Goal: Transaction & Acquisition: Book appointment/travel/reservation

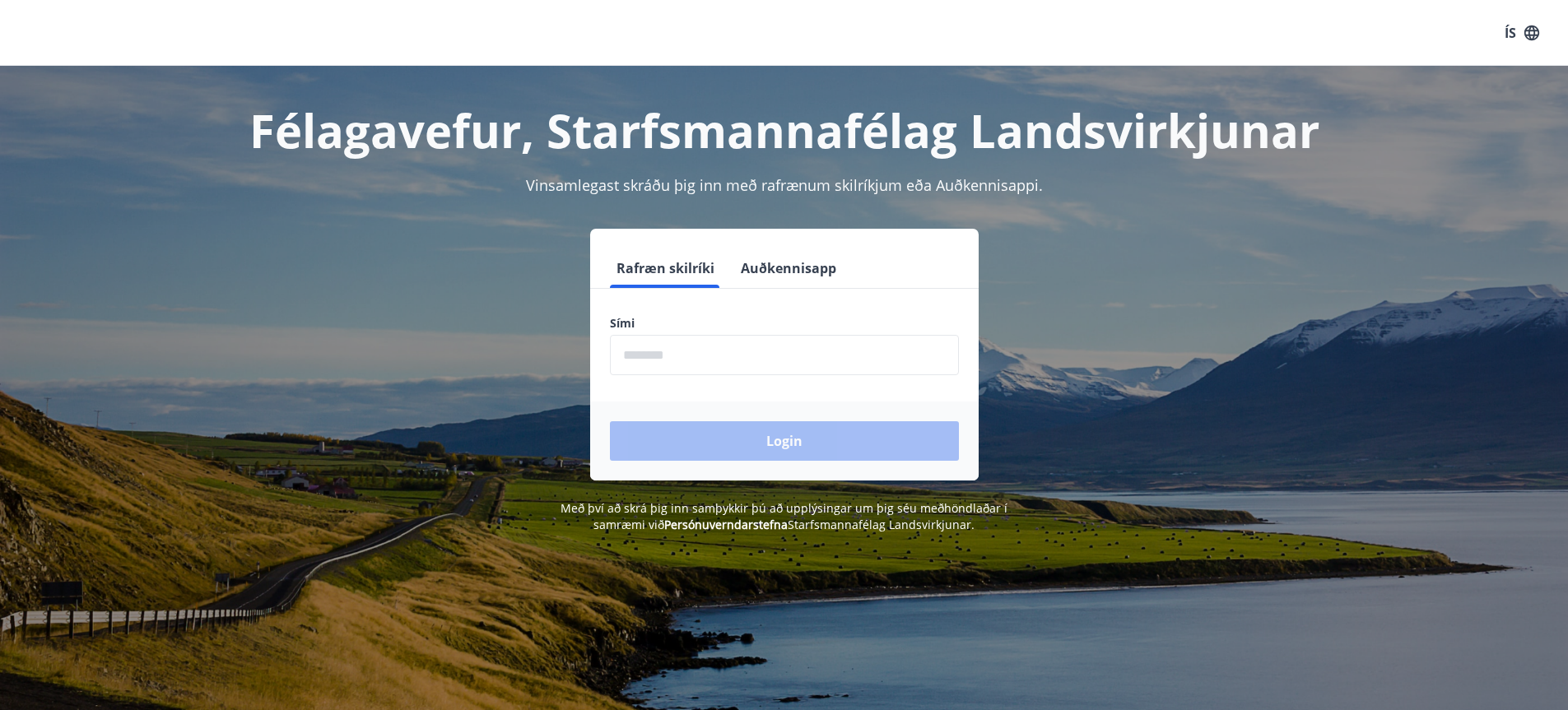
click at [635, 348] on input "phone" at bounding box center [784, 355] width 349 height 40
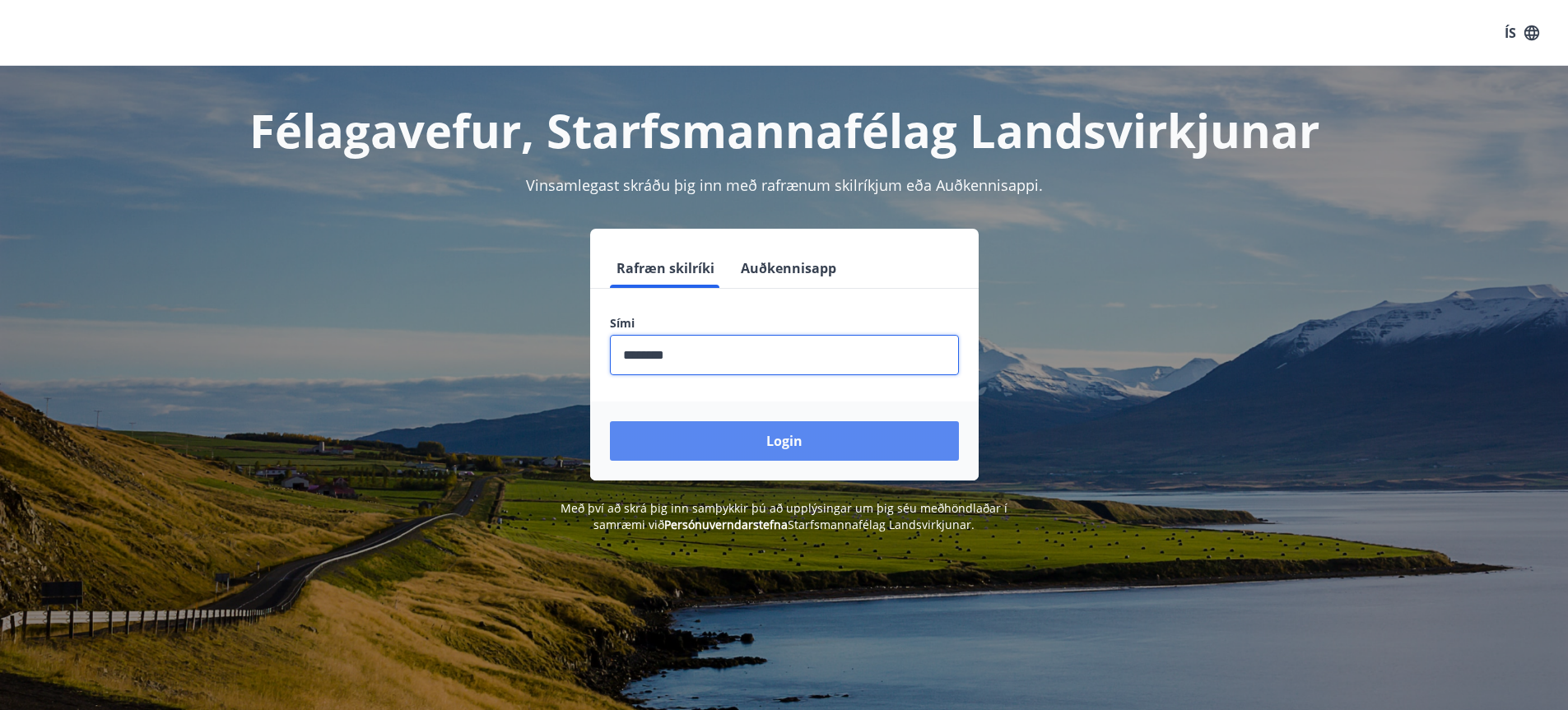
type input "********"
click at [803, 443] on button "Login" at bounding box center [784, 440] width 349 height 39
click at [803, 443] on form "Rafræn skilríki Auðkennisapp Sími ​ Login" at bounding box center [784, 364] width 389 height 232
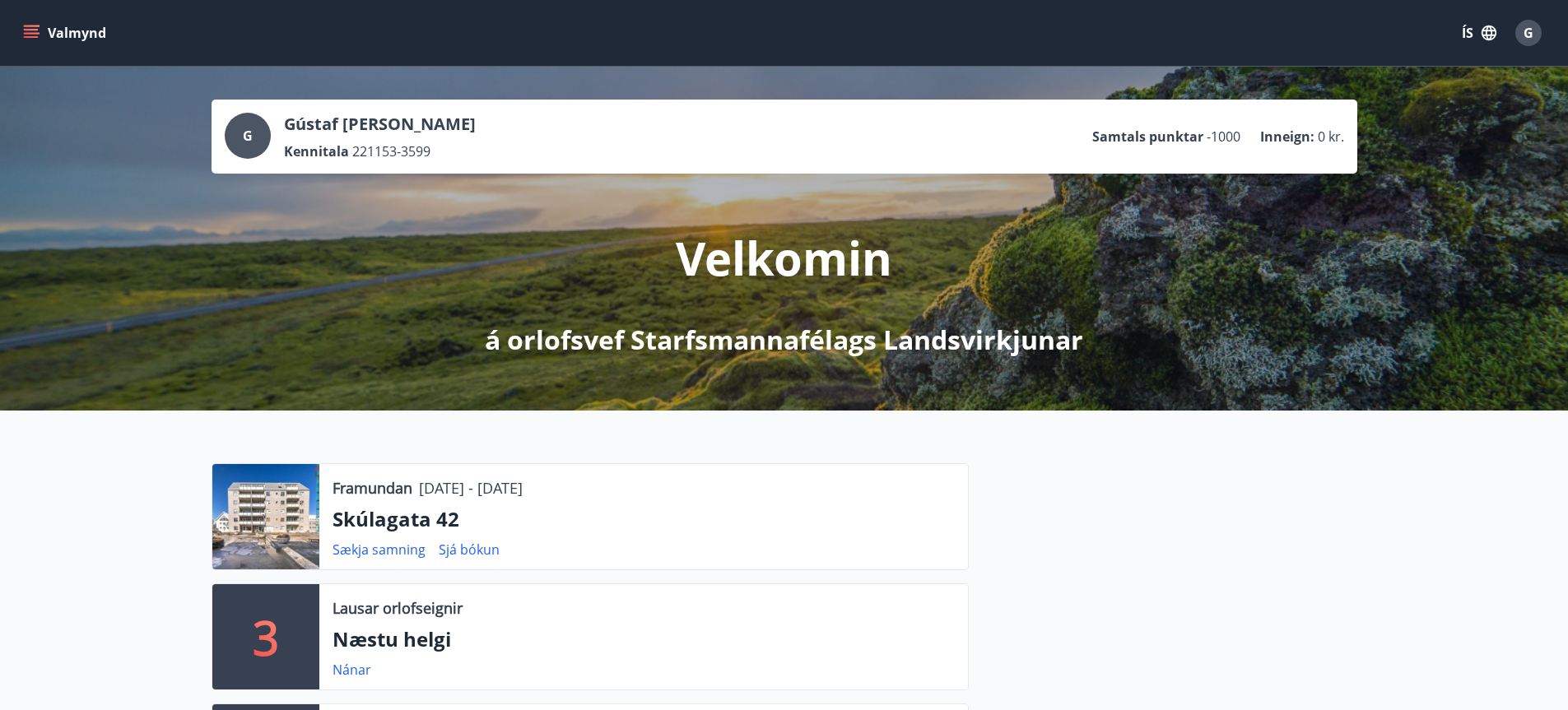
click at [256, 510] on div at bounding box center [266, 517] width 107 height 105
click at [359, 514] on p "Skúlagata 42" at bounding box center [643, 519] width 622 height 28
click at [35, 35] on icon "menu" at bounding box center [31, 32] width 17 height 17
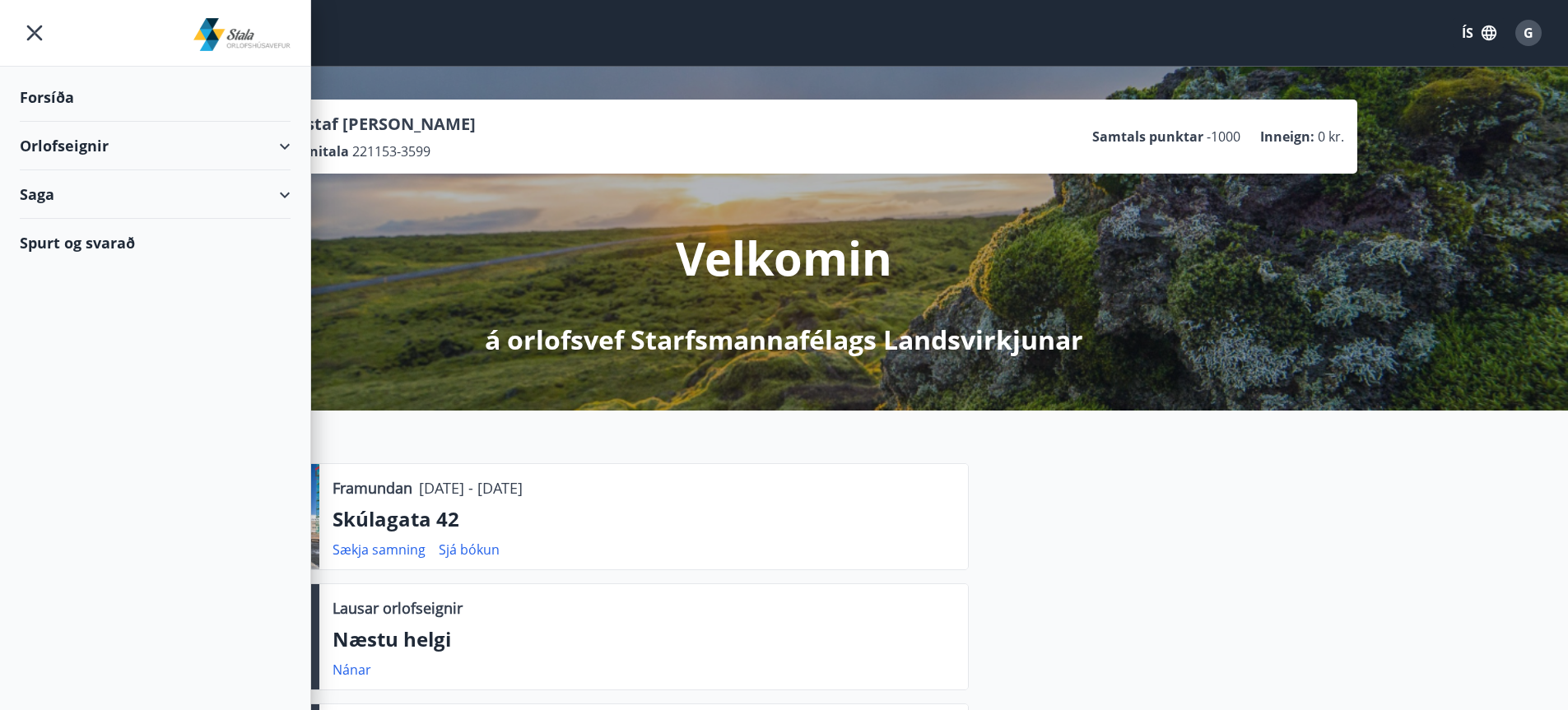
click at [106, 147] on div "Orlofseignir" at bounding box center [155, 145] width 271 height 48
click at [74, 187] on div "Framboð" at bounding box center [155, 187] width 244 height 34
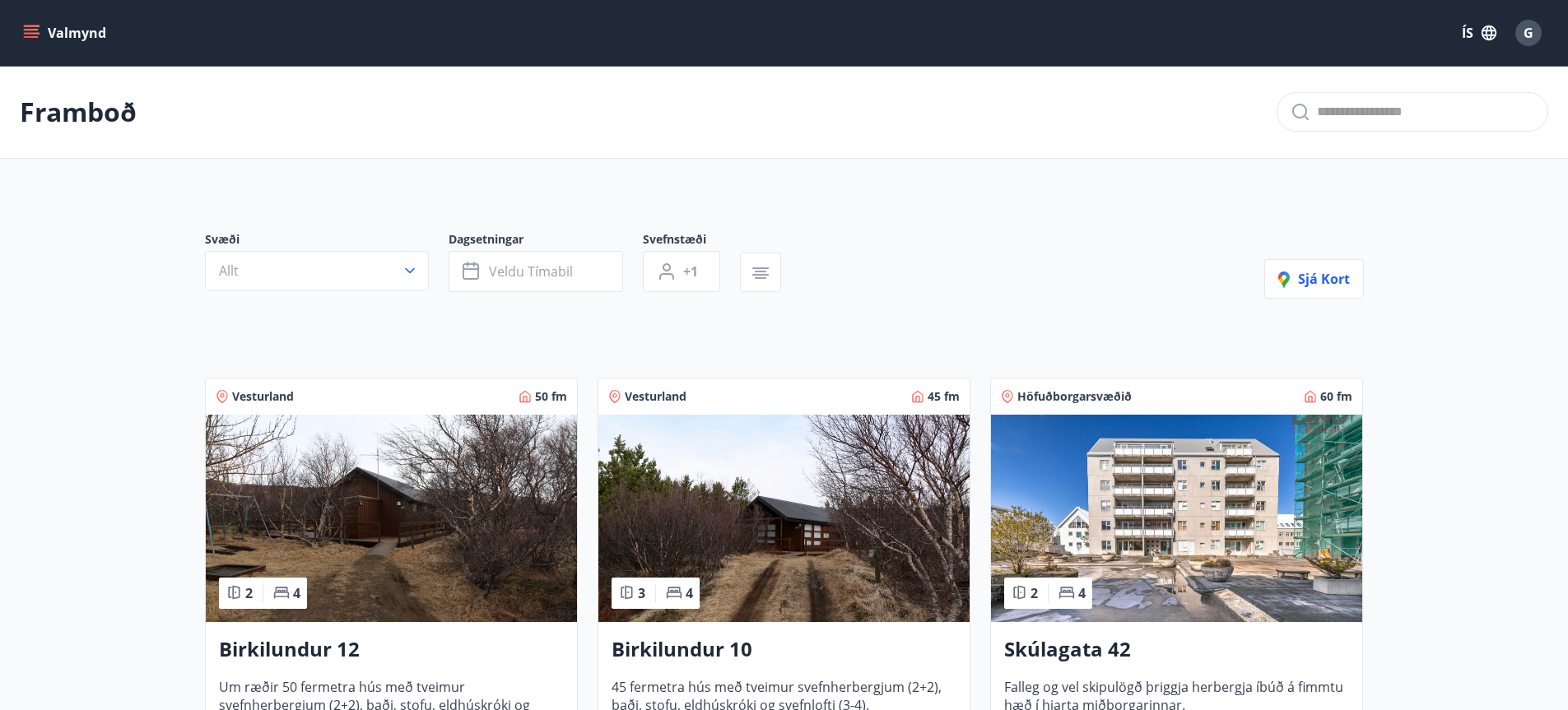
click at [1141, 512] on img at bounding box center [1177, 518] width 371 height 207
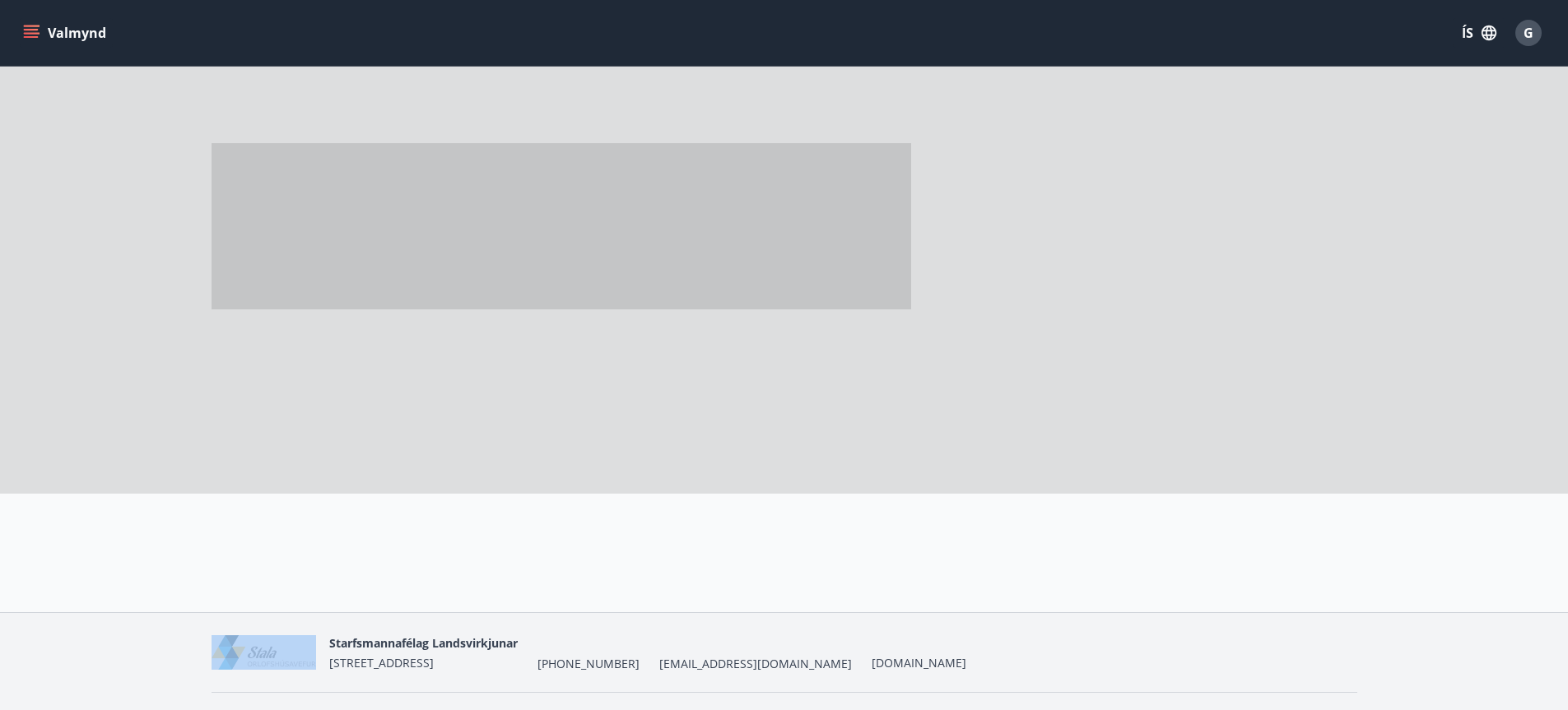
click at [1141, 512] on div at bounding box center [1164, 552] width 389 height 118
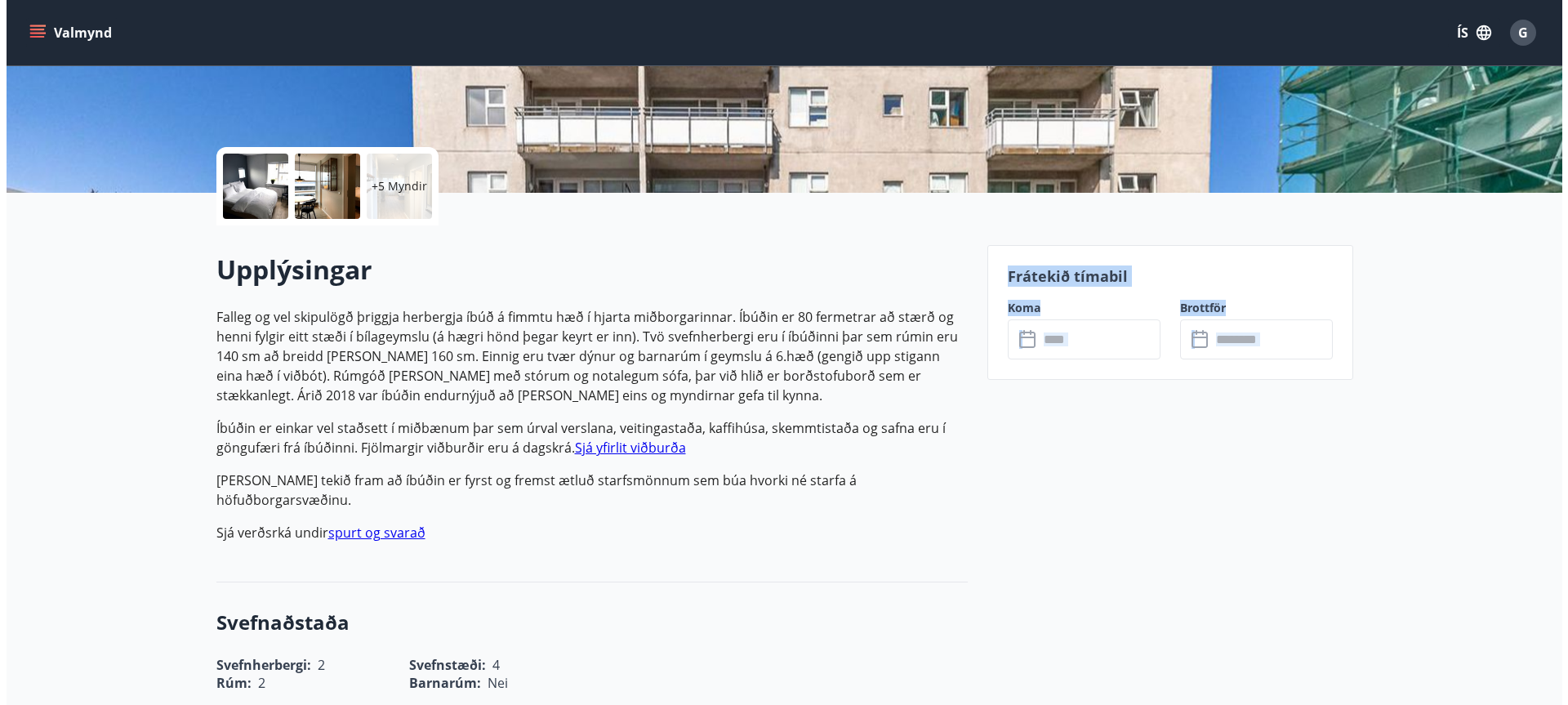
scroll to position [298, 0]
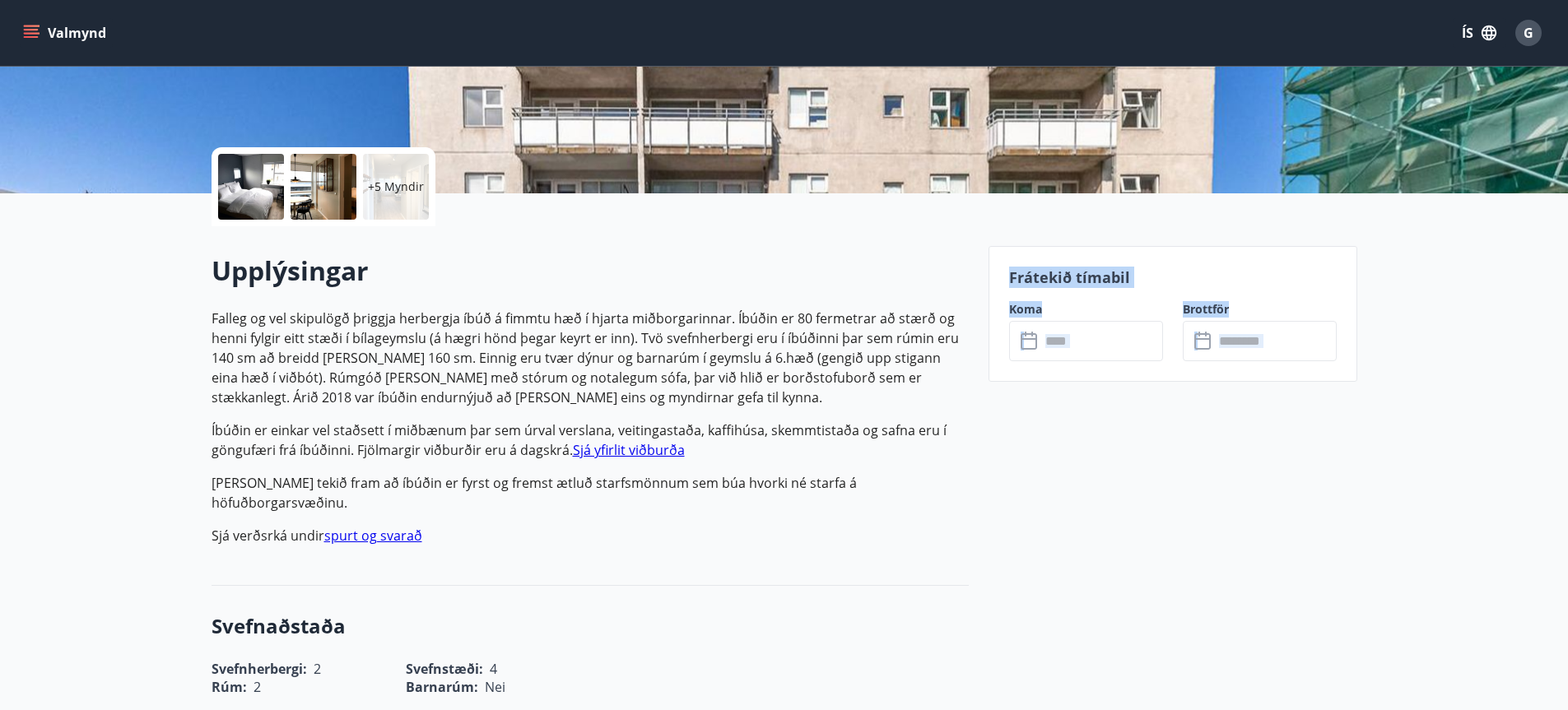
click at [1028, 346] on icon at bounding box center [1030, 341] width 20 height 20
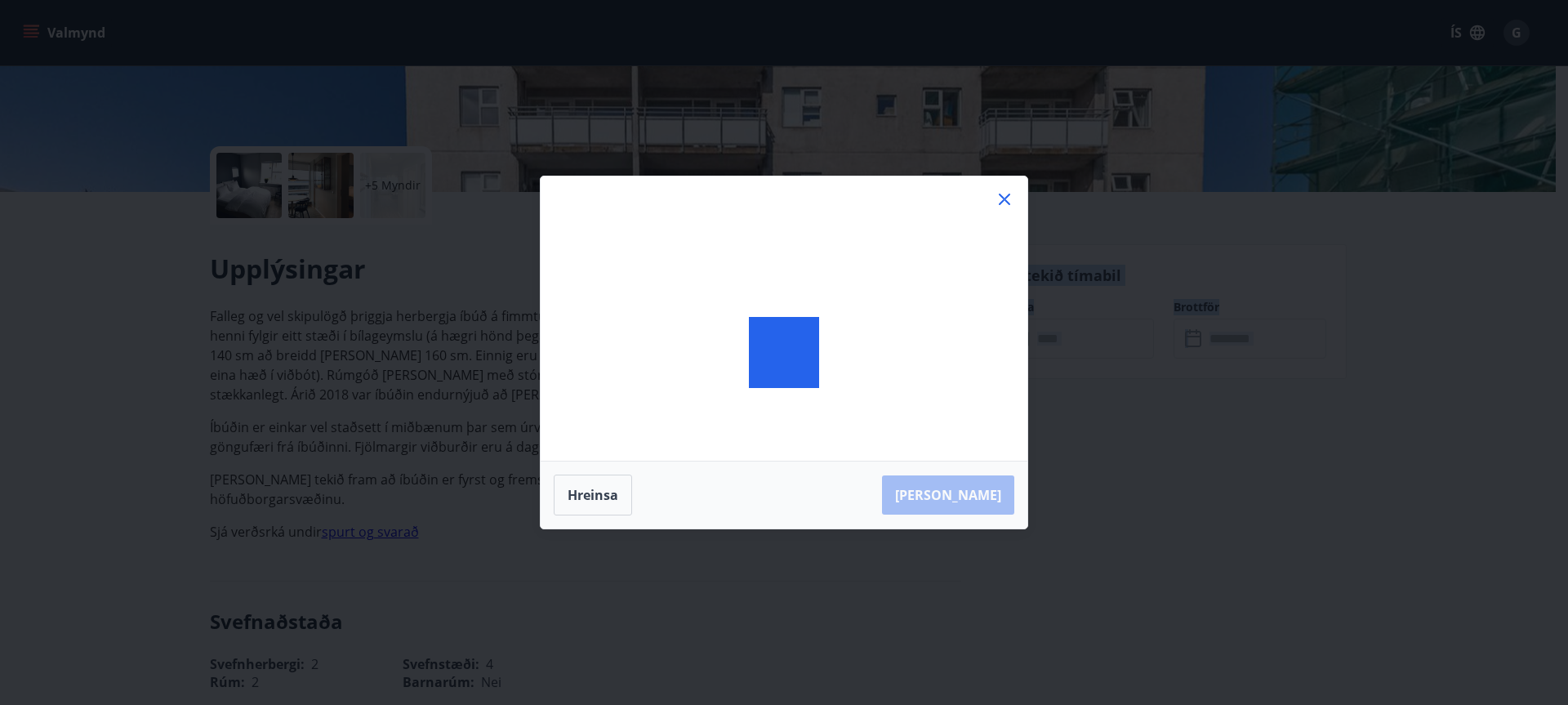
click at [1020, 343] on div at bounding box center [784, 352] width 486 height 352
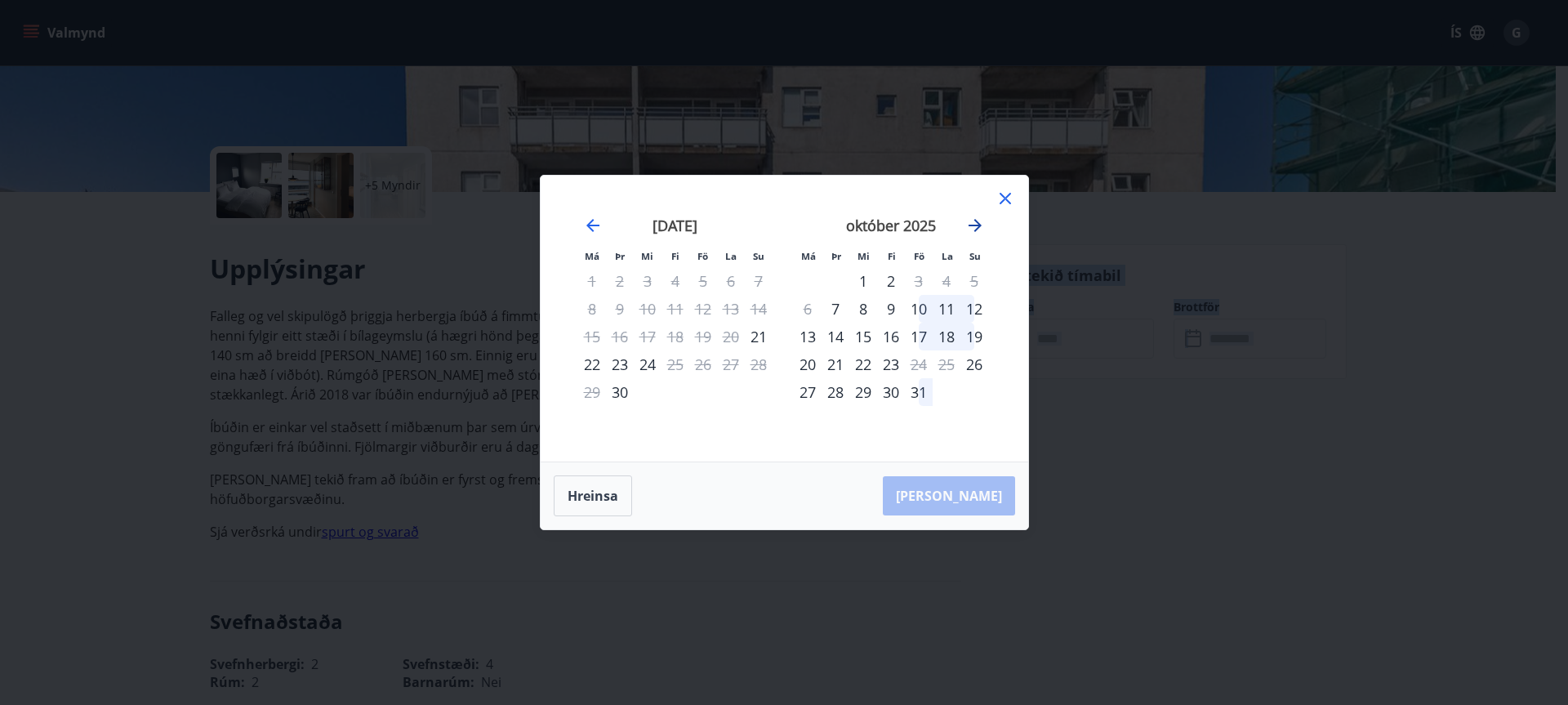
click at [976, 225] on icon "Move forward to switch to the next month." at bounding box center [975, 225] width 13 height 13
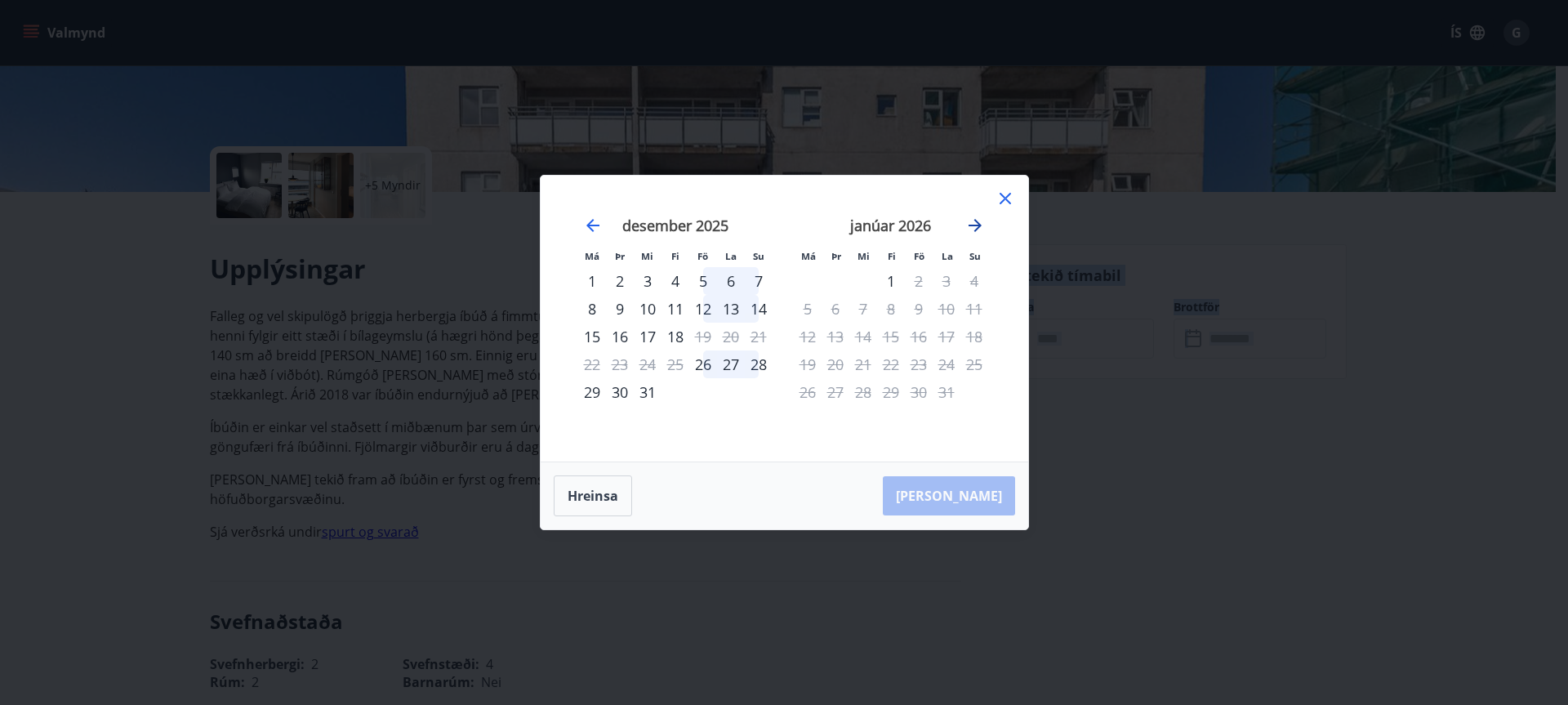
click at [976, 225] on icon "Move forward to switch to the next month." at bounding box center [975, 225] width 13 height 13
click at [1004, 197] on icon at bounding box center [1005, 198] width 11 height 11
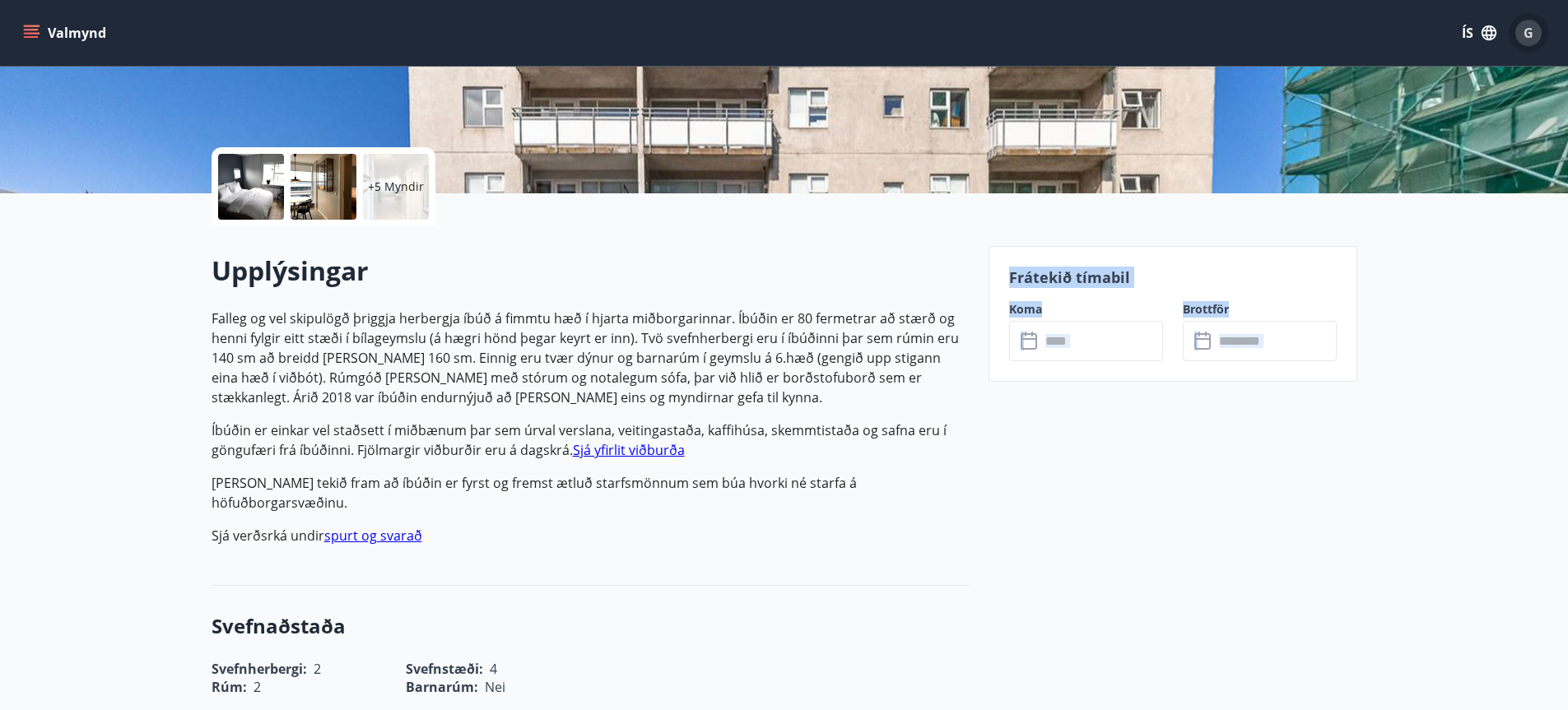
click at [1529, 34] on span "G" at bounding box center [1528, 32] width 10 height 18
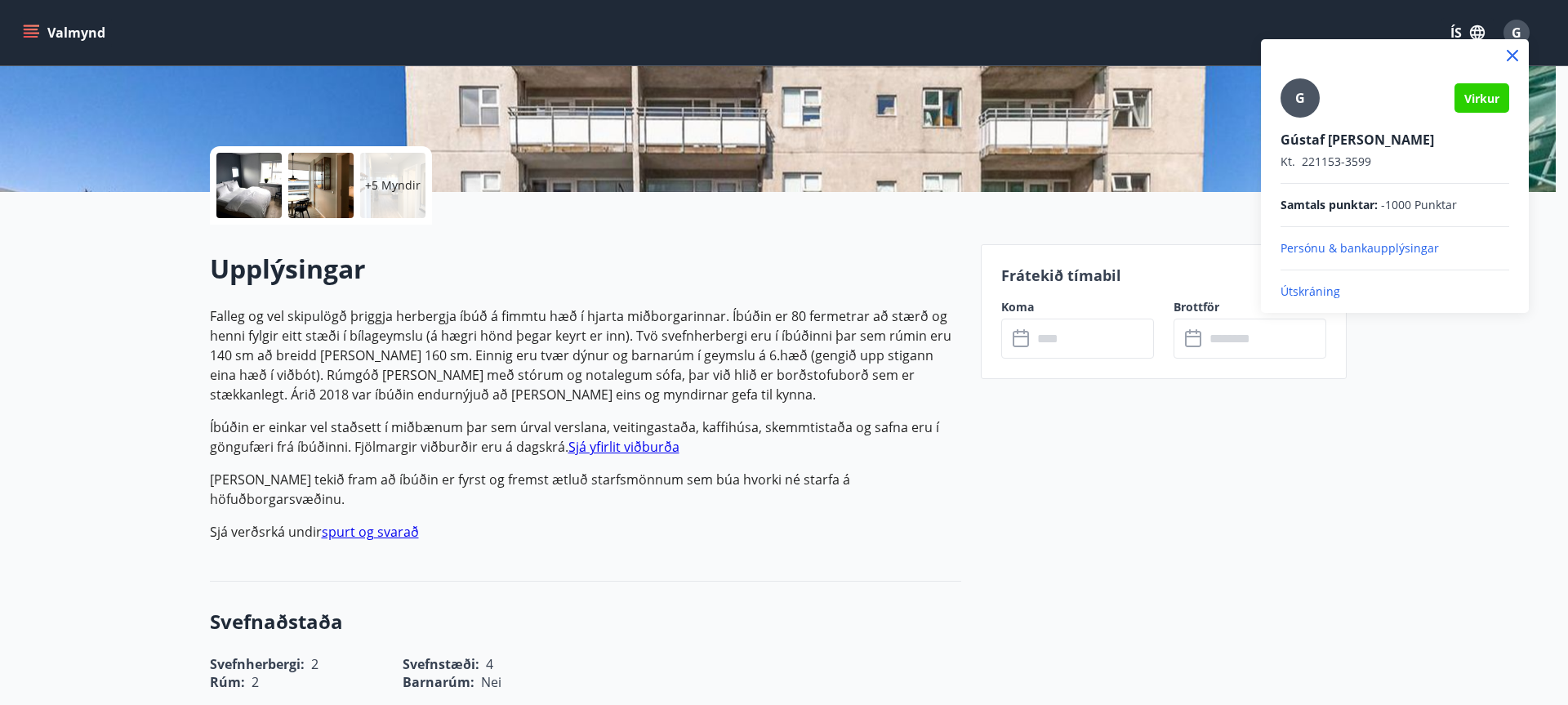
click at [1300, 294] on p "Útskráning" at bounding box center [1394, 291] width 228 height 17
